Goal: Transaction & Acquisition: Download file/media

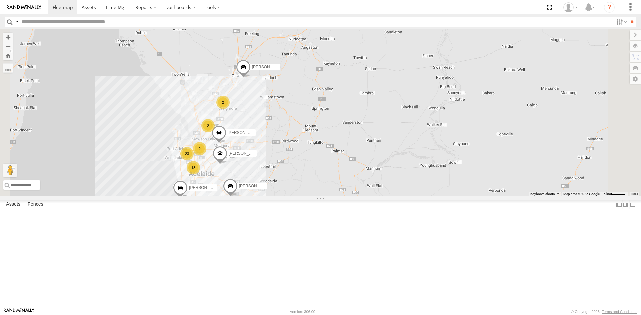
scroll to position [67, 0]
click at [0, 0] on link at bounding box center [0, 0] width 0 height 0
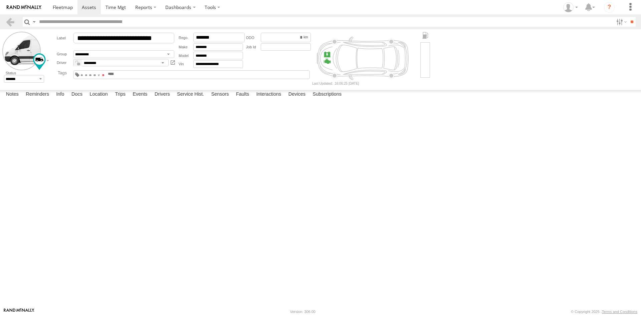
click at [104, 74] on span at bounding box center [103, 74] width 2 height 1
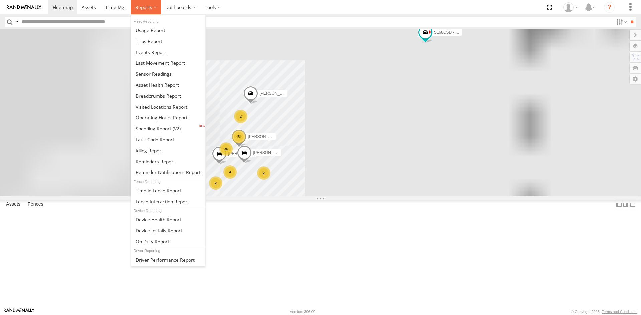
click at [137, 10] on span at bounding box center [143, 7] width 17 height 6
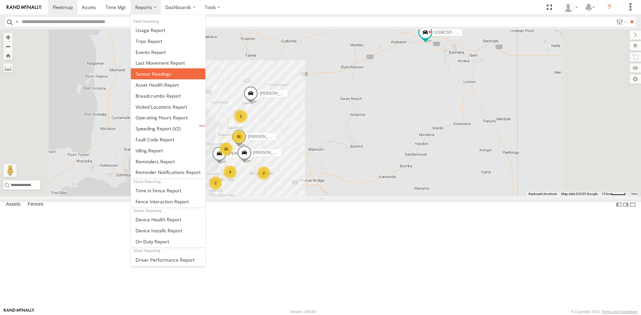
drag, startPoint x: 165, startPoint y: 73, endPoint x: 170, endPoint y: 76, distance: 6.3
click at [165, 73] on span at bounding box center [153, 74] width 36 height 6
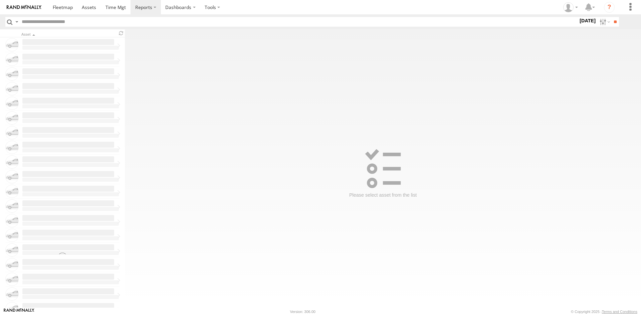
click at [600, 20] on label at bounding box center [604, 22] width 14 height 10
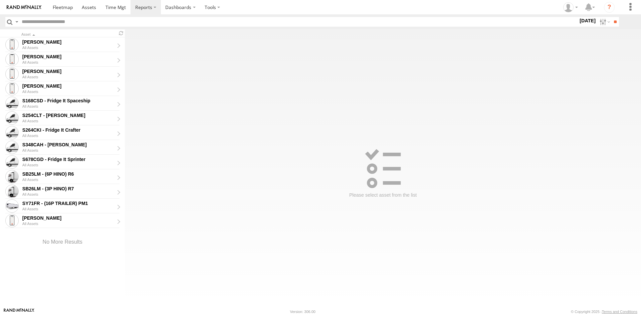
click at [0, 0] on label at bounding box center [0, 0] width 0 height 0
click at [614, 26] on input "**" at bounding box center [615, 22] width 8 height 10
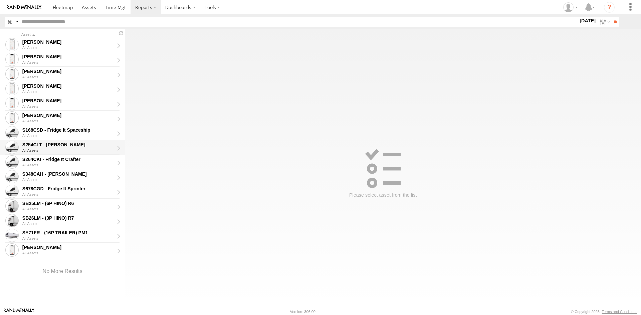
click at [66, 145] on div "S254CLT - [PERSON_NAME]" at bounding box center [68, 145] width 92 height 6
type input "**********"
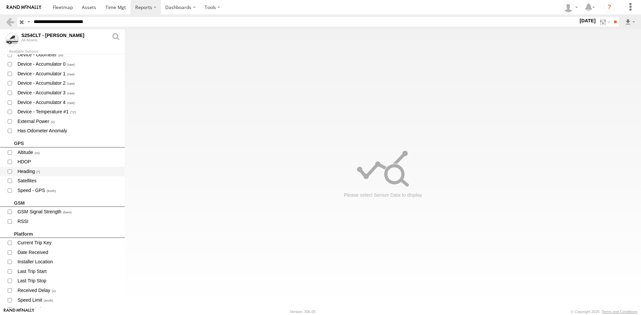
scroll to position [267, 0]
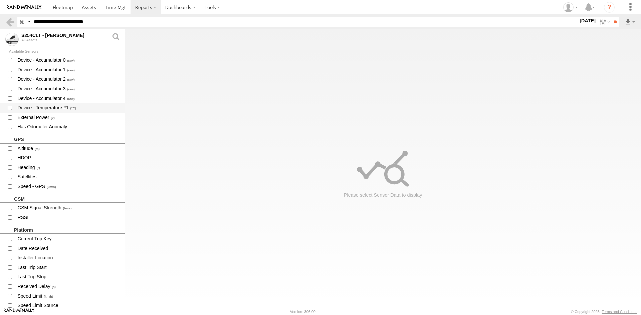
click at [54, 107] on span "Device - Temperature #1" at bounding box center [68, 108] width 103 height 8
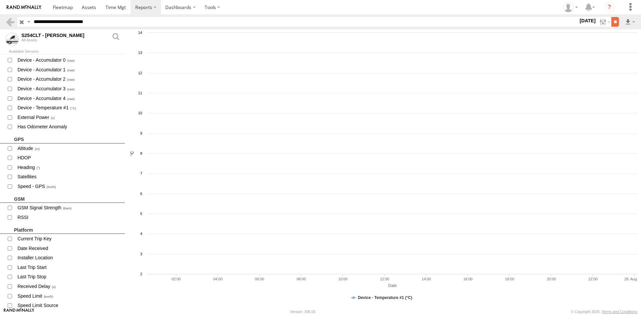
click at [614, 23] on input "**" at bounding box center [615, 22] width 8 height 10
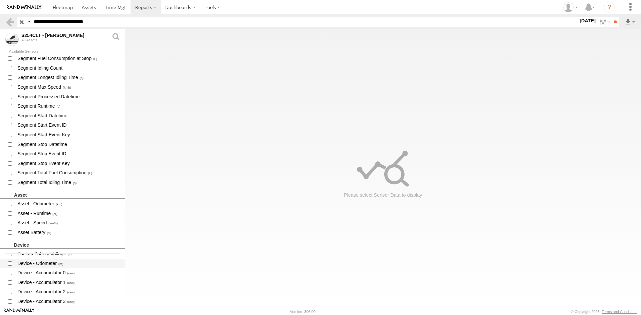
scroll to position [167, 0]
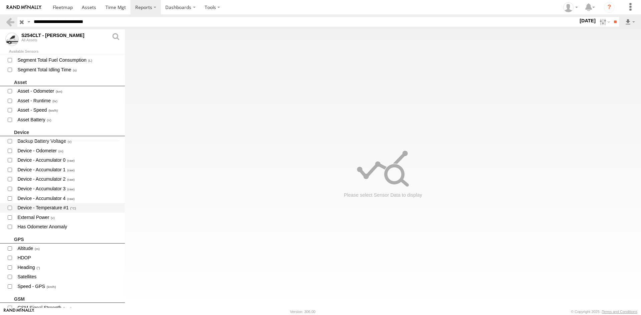
click at [61, 206] on span "Device - Temperature #1" at bounding box center [68, 208] width 103 height 8
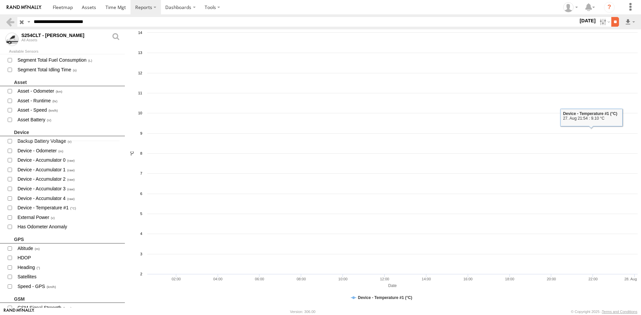
click at [616, 21] on input "**" at bounding box center [615, 22] width 8 height 10
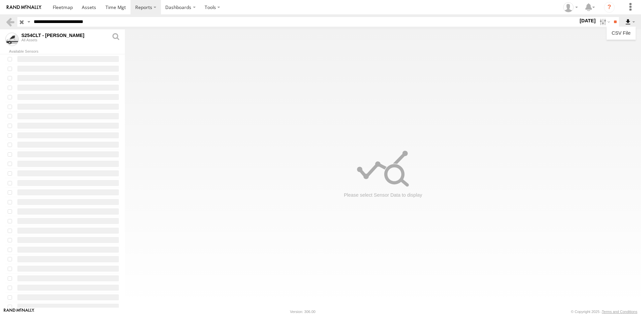
click at [629, 24] on label at bounding box center [629, 22] width 11 height 10
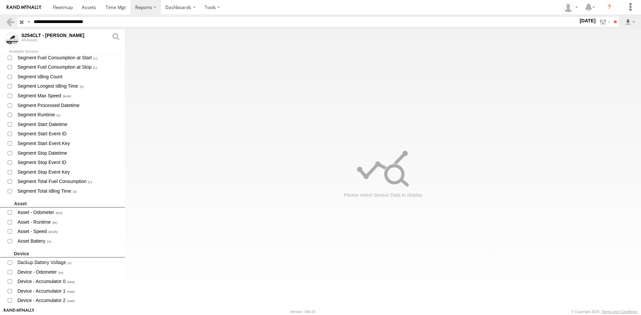
scroll to position [100, 0]
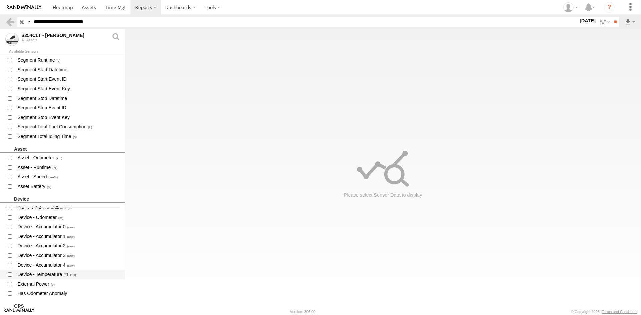
click at [59, 274] on span "Device - Temperature #1" at bounding box center [68, 275] width 103 height 8
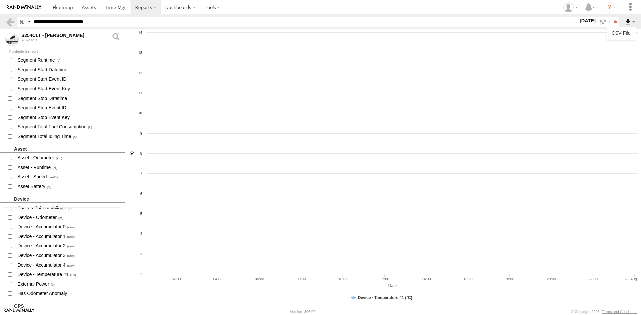
drag, startPoint x: 626, startPoint y: 20, endPoint x: 626, endPoint y: 25, distance: 4.7
click at [626, 20] on label at bounding box center [629, 22] width 11 height 10
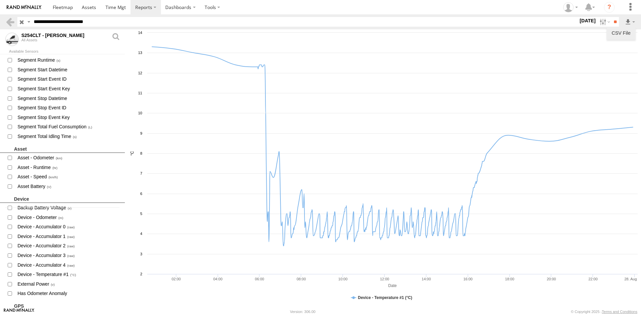
click at [622, 32] on link "CSV File" at bounding box center [621, 33] width 24 height 10
